Goal: Task Accomplishment & Management: Manage account settings

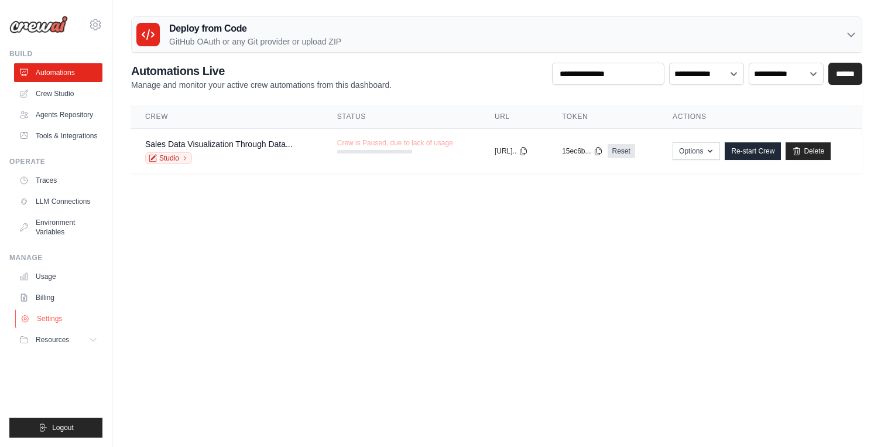
click at [44, 314] on link "Settings" at bounding box center [59, 318] width 88 height 19
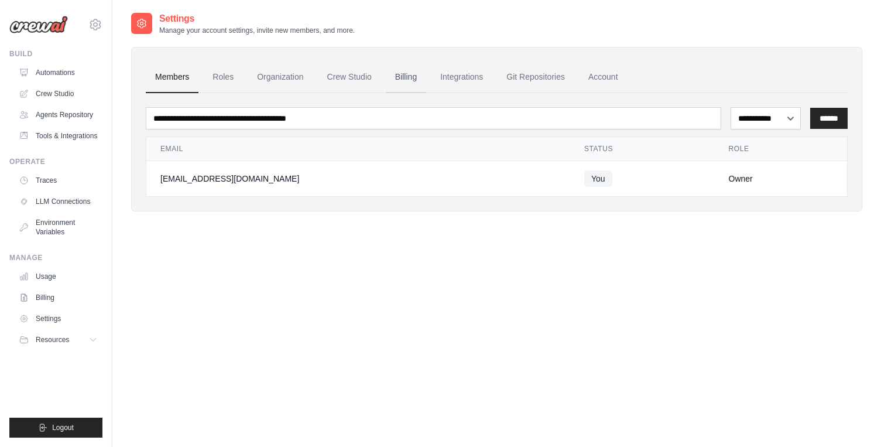
click at [400, 72] on link "Billing" at bounding box center [406, 77] width 40 height 32
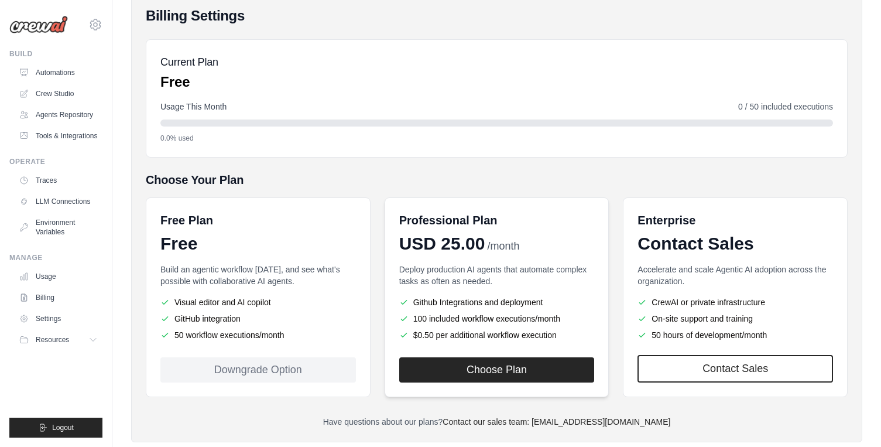
scroll to position [122, 0]
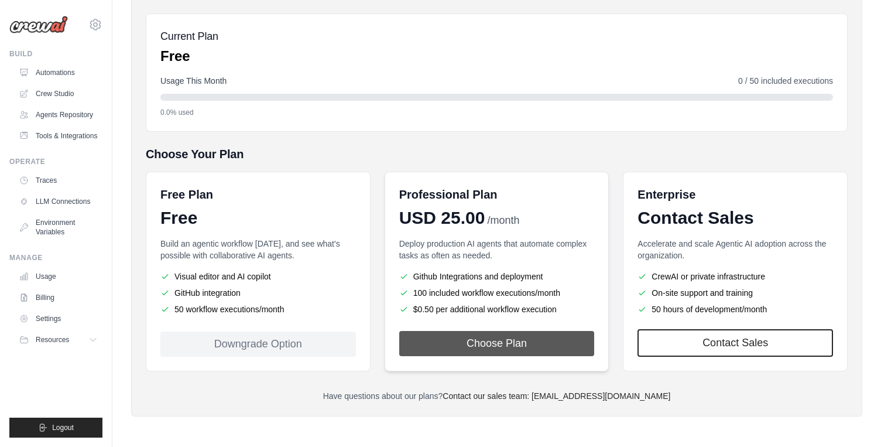
click at [494, 337] on button "Choose Plan" at bounding box center [496, 343] width 195 height 25
